Goal: Complete application form

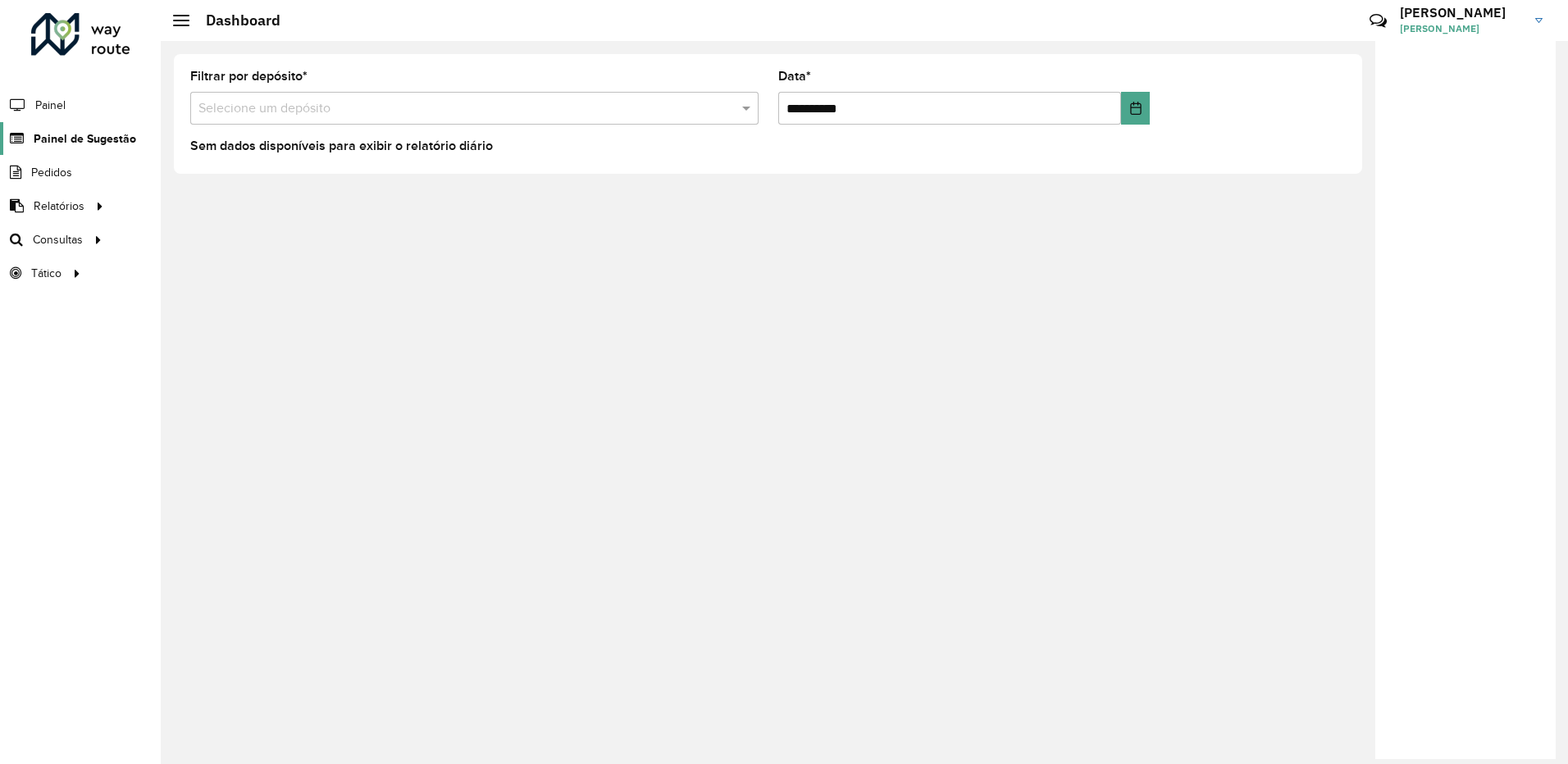
click at [103, 133] on span "Painel de Sugestão" at bounding box center [85, 139] width 103 height 17
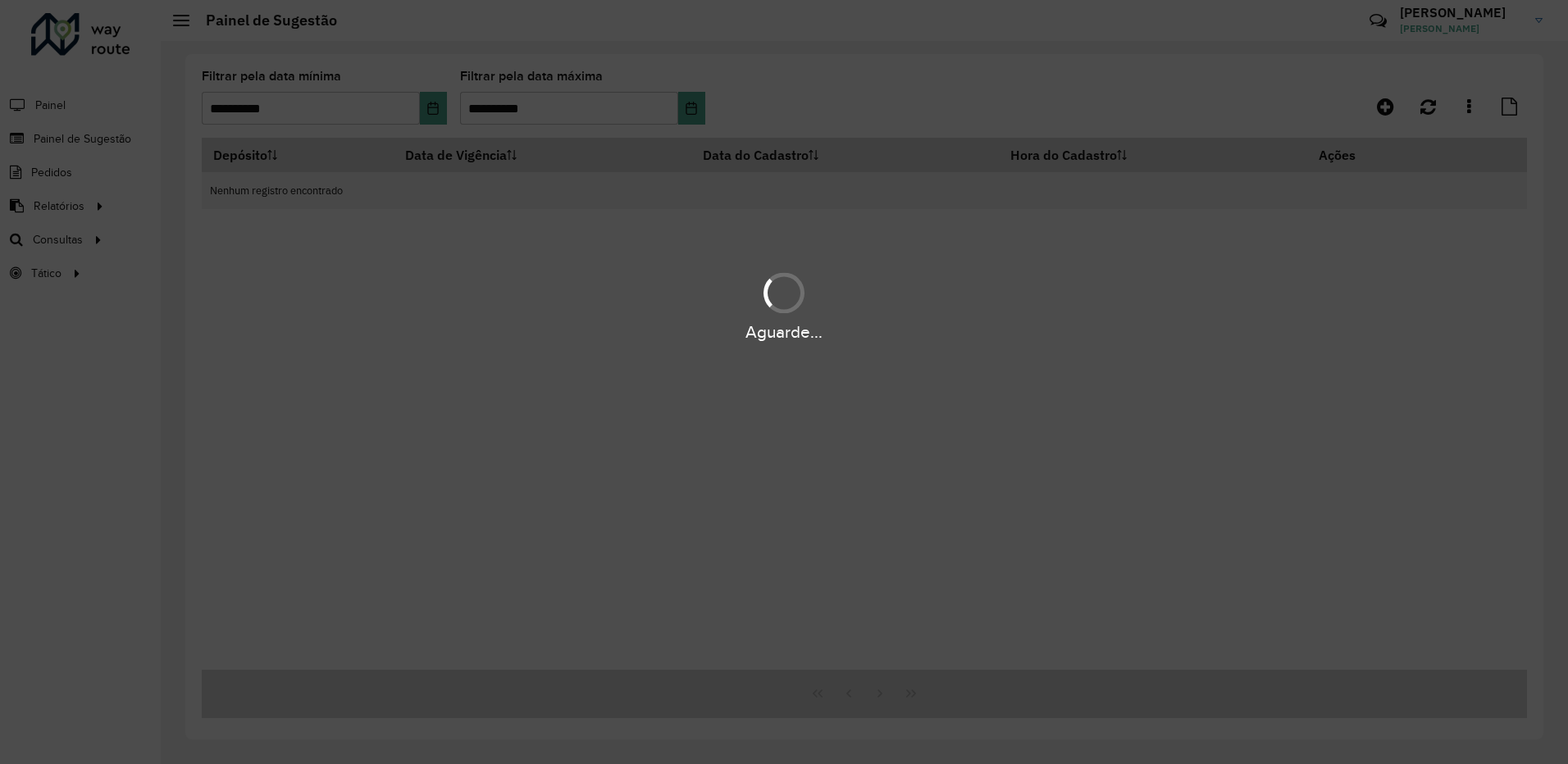
click at [1428, 101] on div "Aguarde..." at bounding box center [784, 382] width 1568 height 764
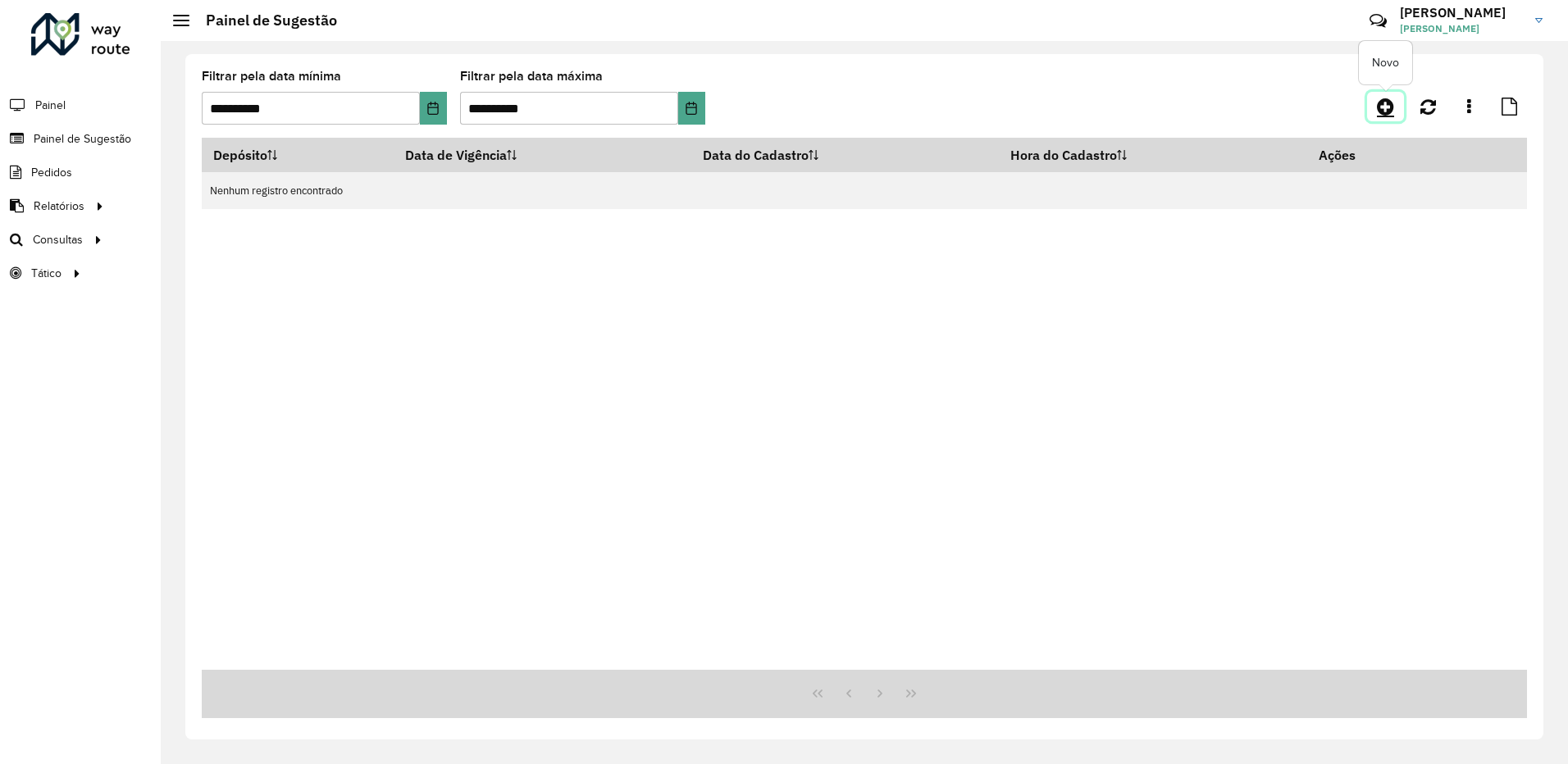
click at [1396, 103] on link at bounding box center [1386, 106] width 37 height 30
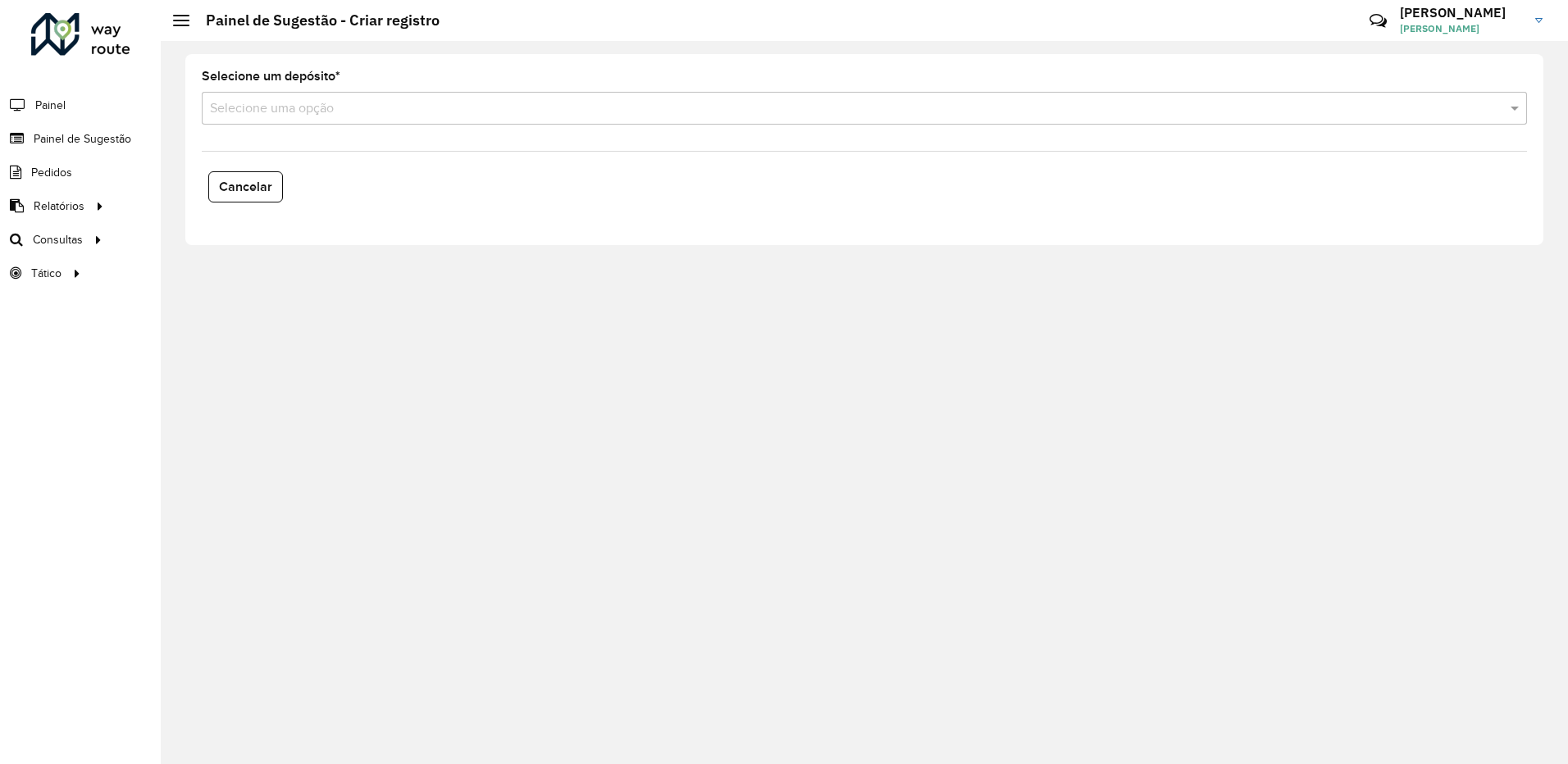
click at [270, 141] on div "Selecione um depósito * Selecione uma opção Cancelar" at bounding box center [865, 149] width 1359 height 191
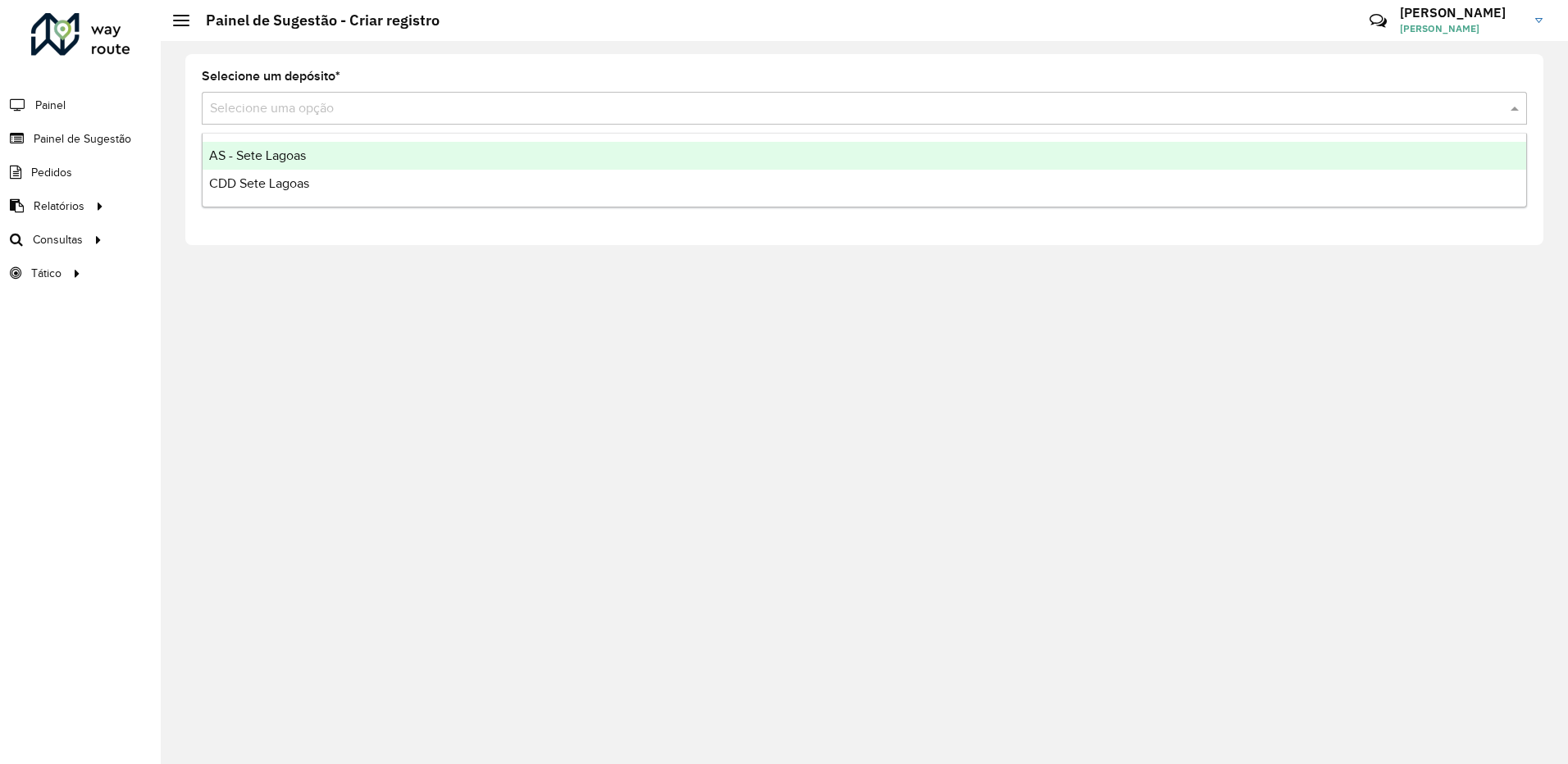
click at [286, 109] on input "text" at bounding box center [848, 109] width 1276 height 20
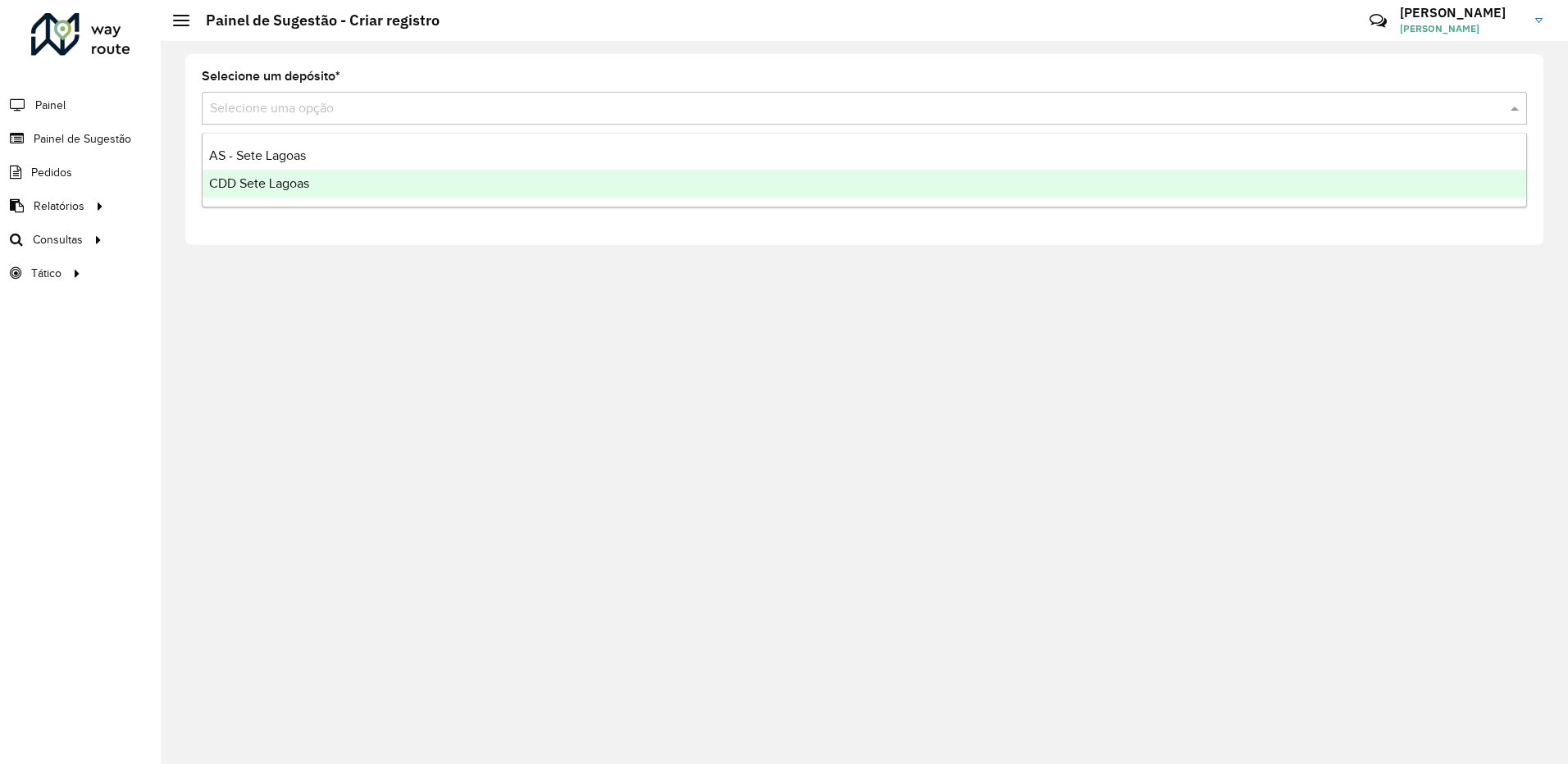
click at [283, 170] on div "CDD Sete Lagoas" at bounding box center [864, 183] width 1324 height 28
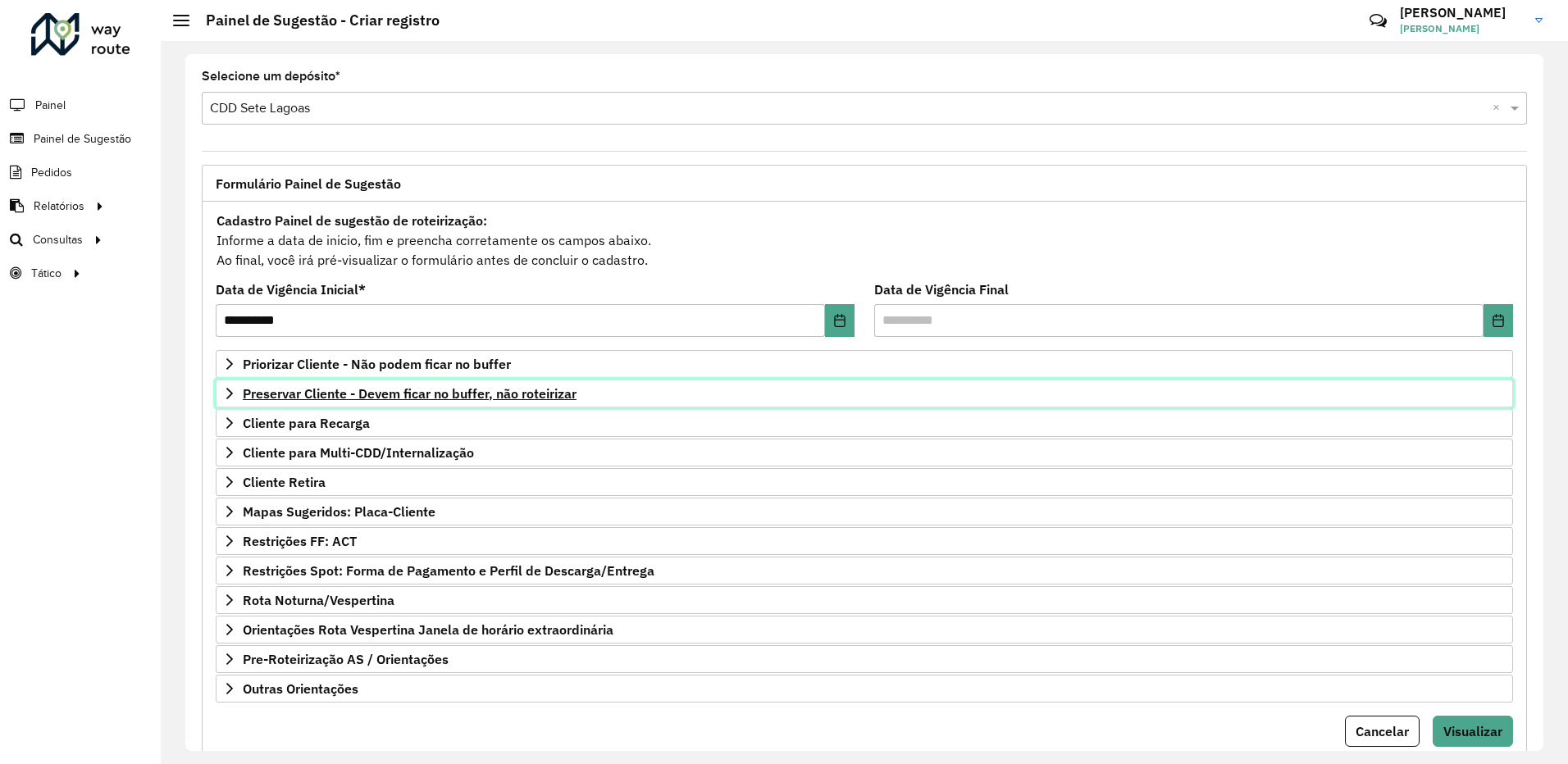
click at [226, 388] on icon at bounding box center [229, 393] width 13 height 13
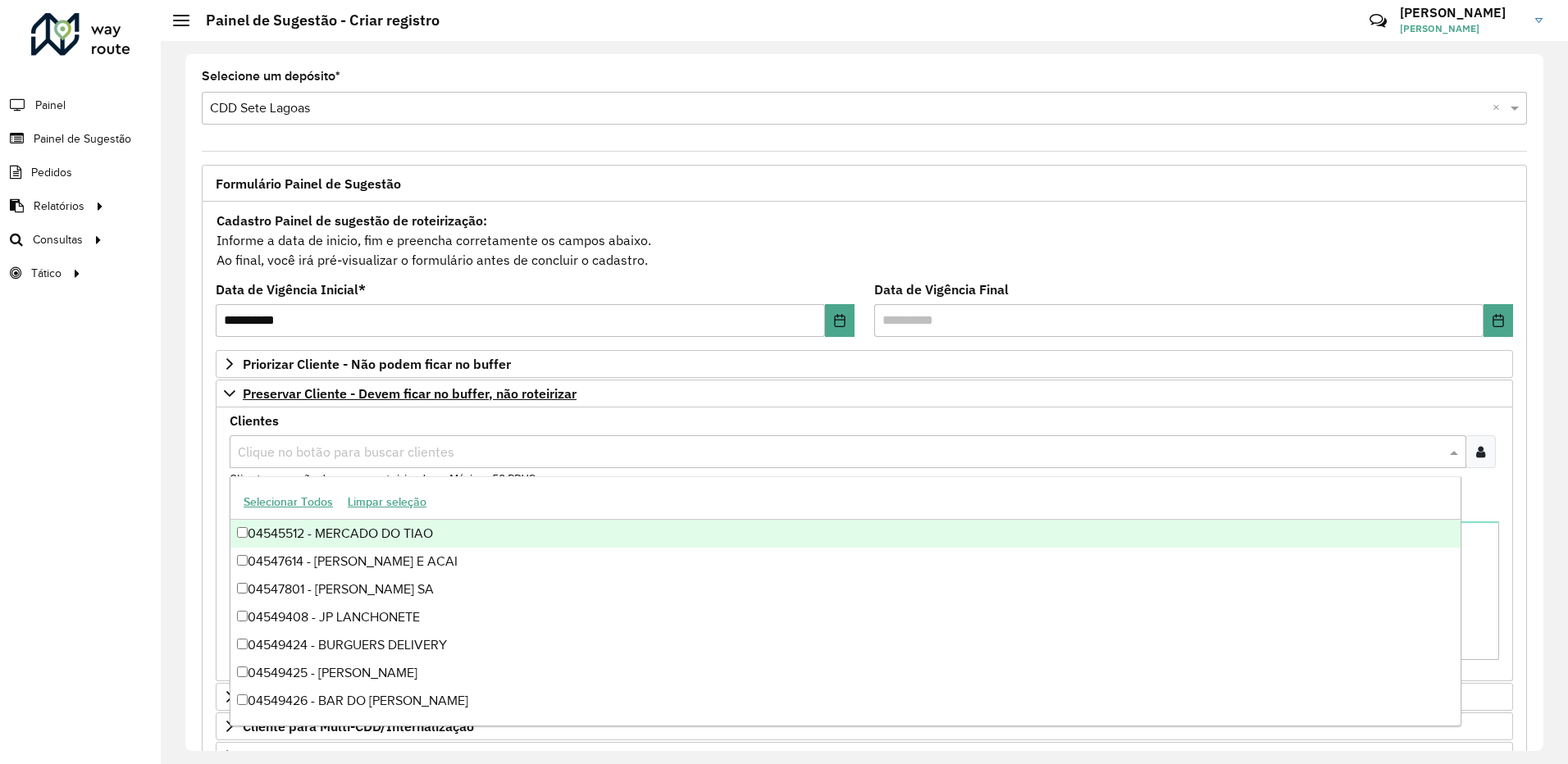
click at [360, 464] on div "Clique no botão para buscar clientes" at bounding box center [848, 452] width 1237 height 33
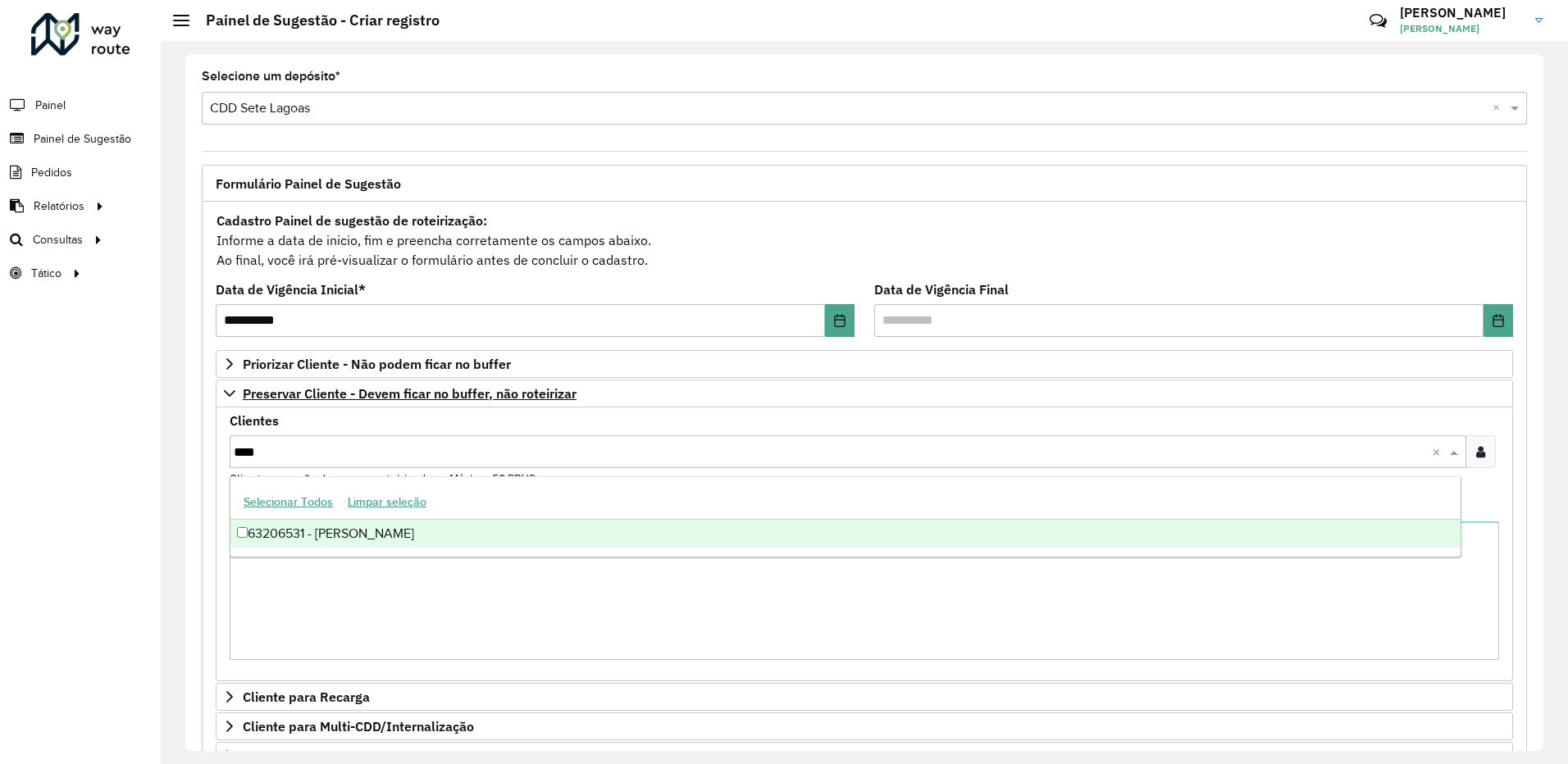
type input "****"
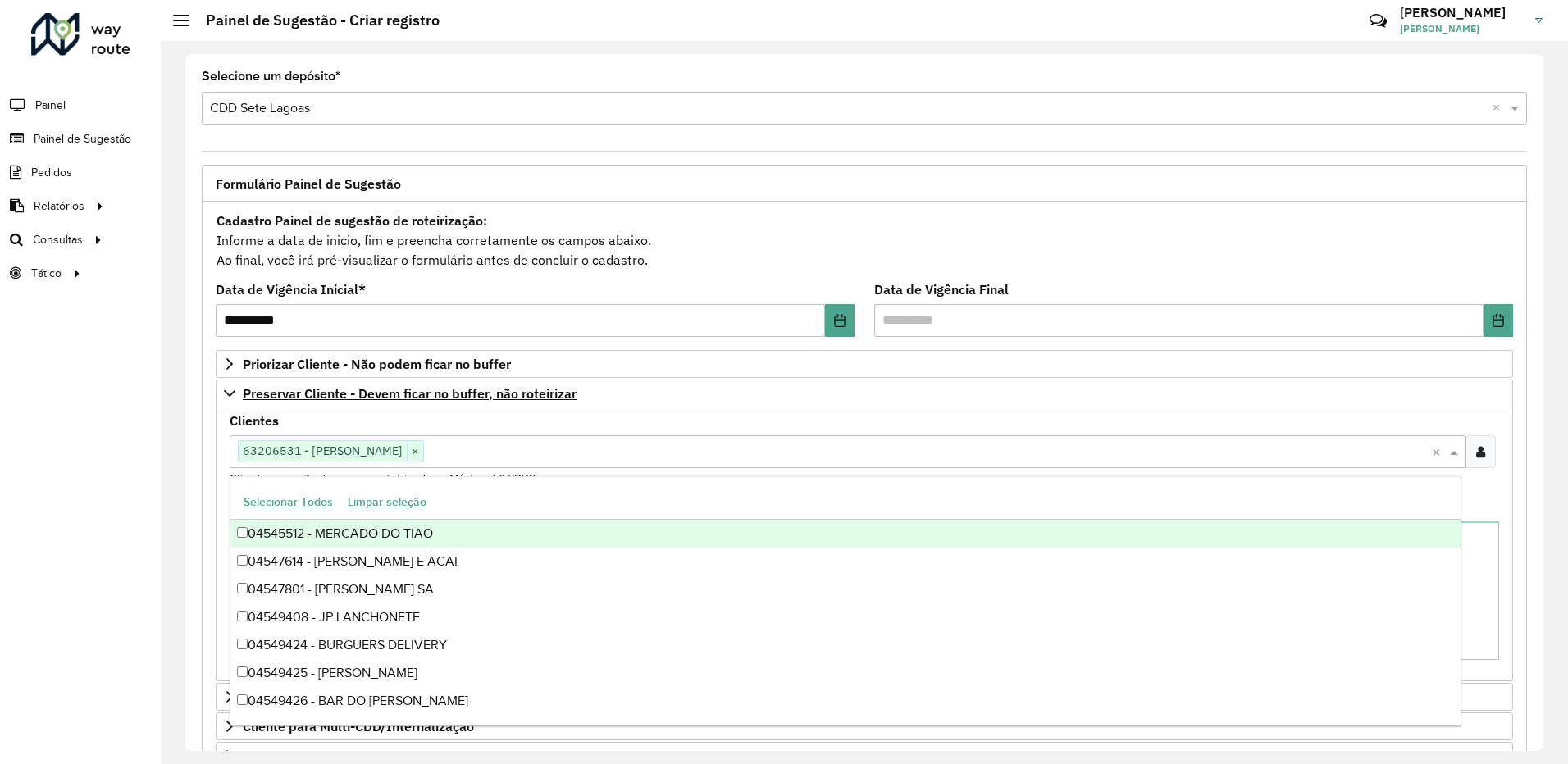
click at [531, 456] on input "text" at bounding box center [928, 452] width 1008 height 20
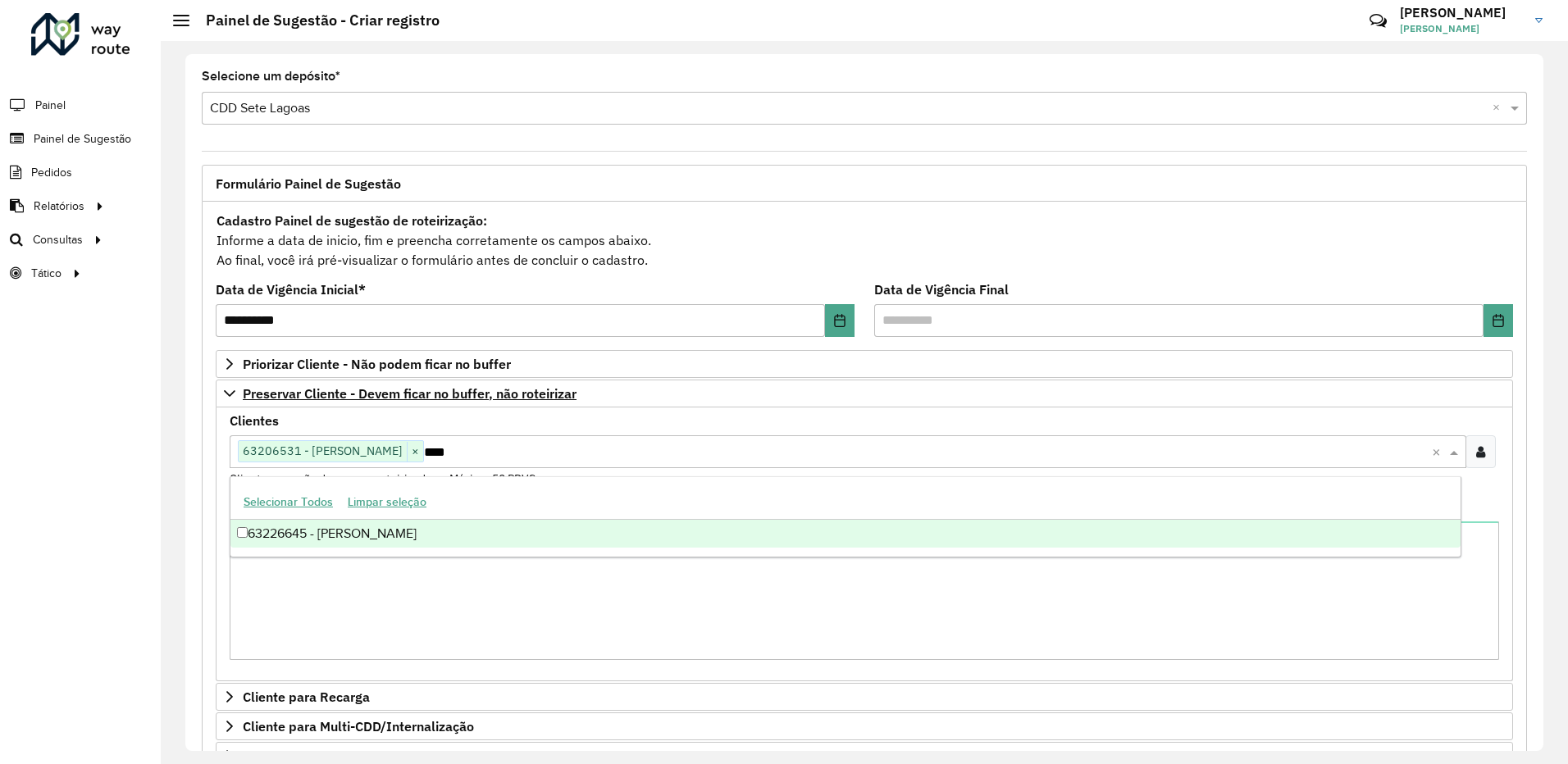
type input "*****"
click at [483, 532] on div "63226645 - [PERSON_NAME]" at bounding box center [845, 533] width 1230 height 28
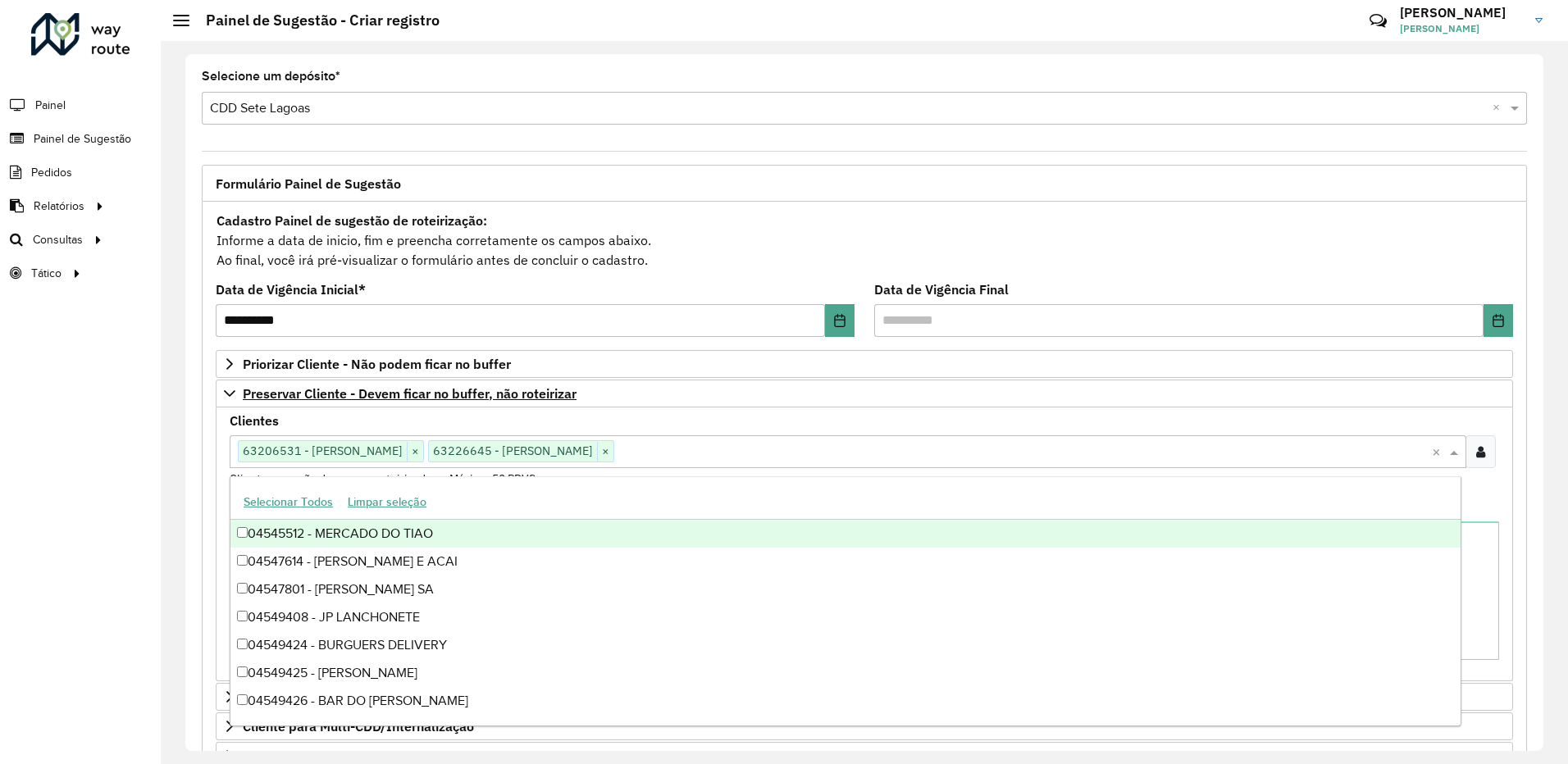
click at [156, 457] on div "Roteirizador AmbevTech Painel Painel de Sugestão Pedidos Relatórios Clientes Cl…" at bounding box center [81, 382] width 161 height 764
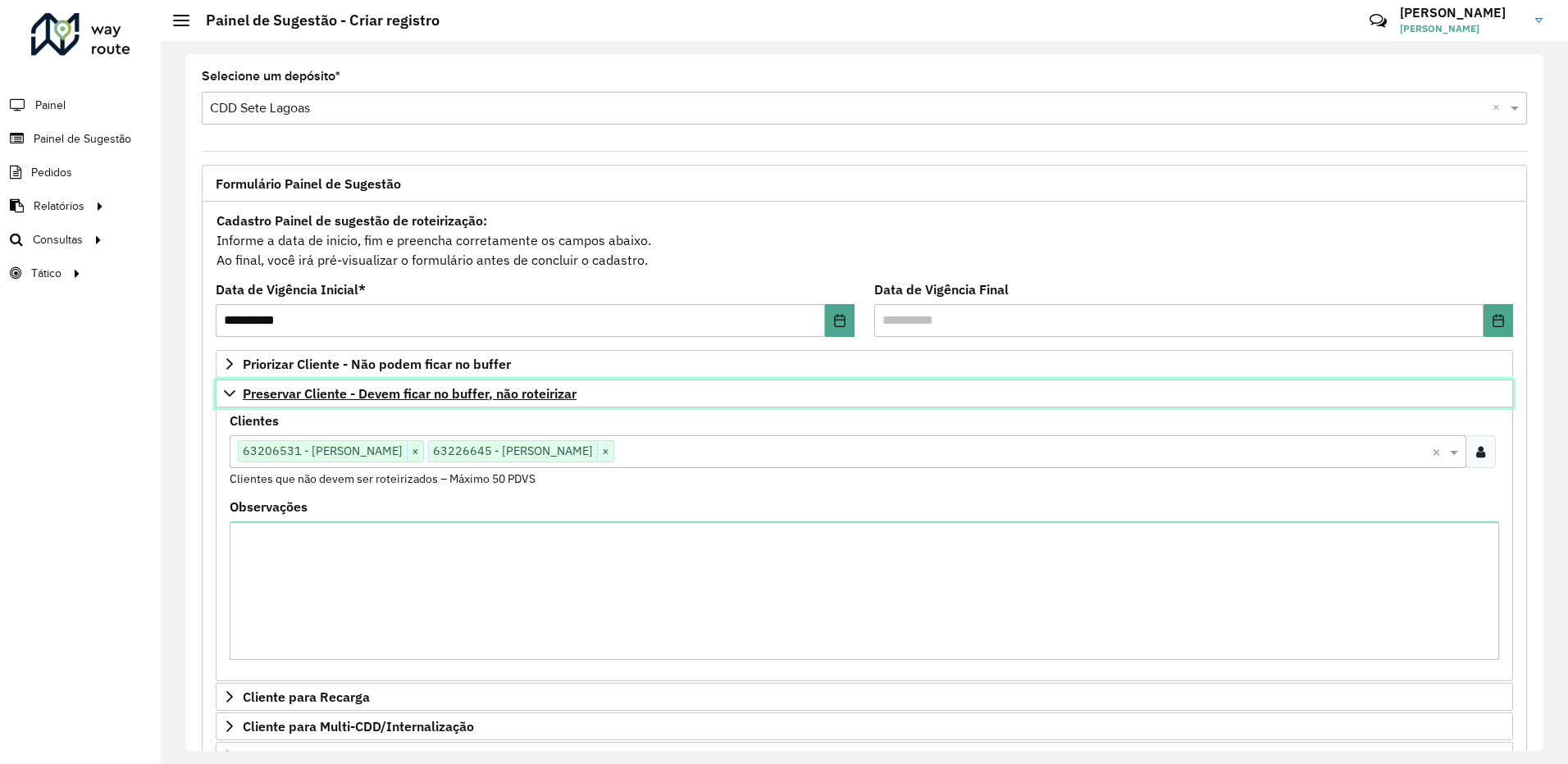
click at [237, 393] on link "Preservar Cliente - Devem ficar no buffer, não roteirizar" at bounding box center [864, 393] width 1297 height 28
